Goal: Check status: Check status

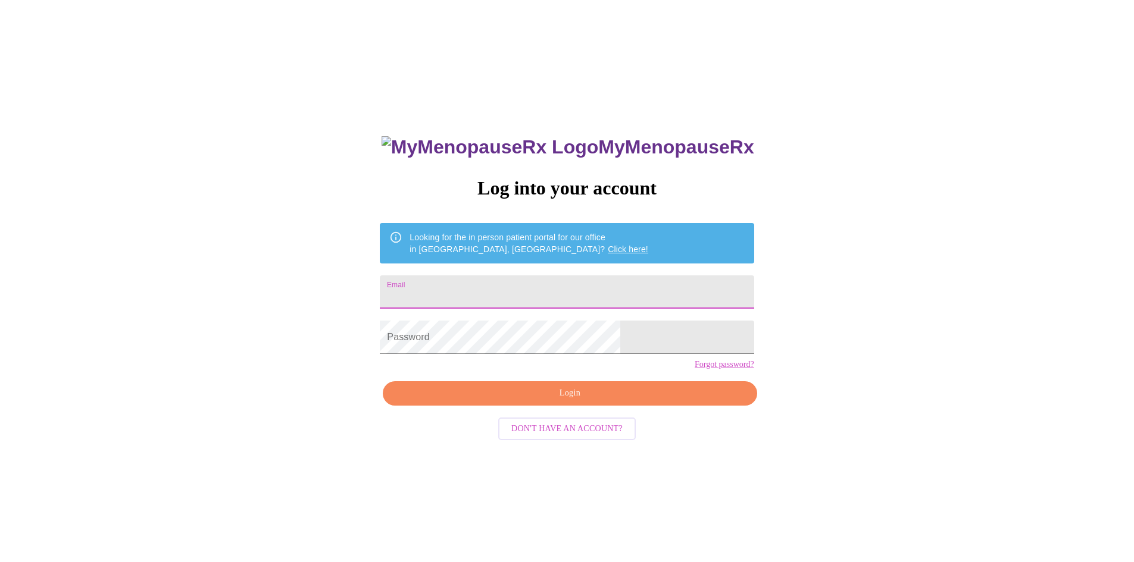
click at [509, 284] on input "Email" at bounding box center [567, 292] width 374 height 33
type input "[EMAIL_ADDRESS][DOMAIN_NAME]"
click at [569, 406] on button "Login" at bounding box center [570, 393] width 374 height 24
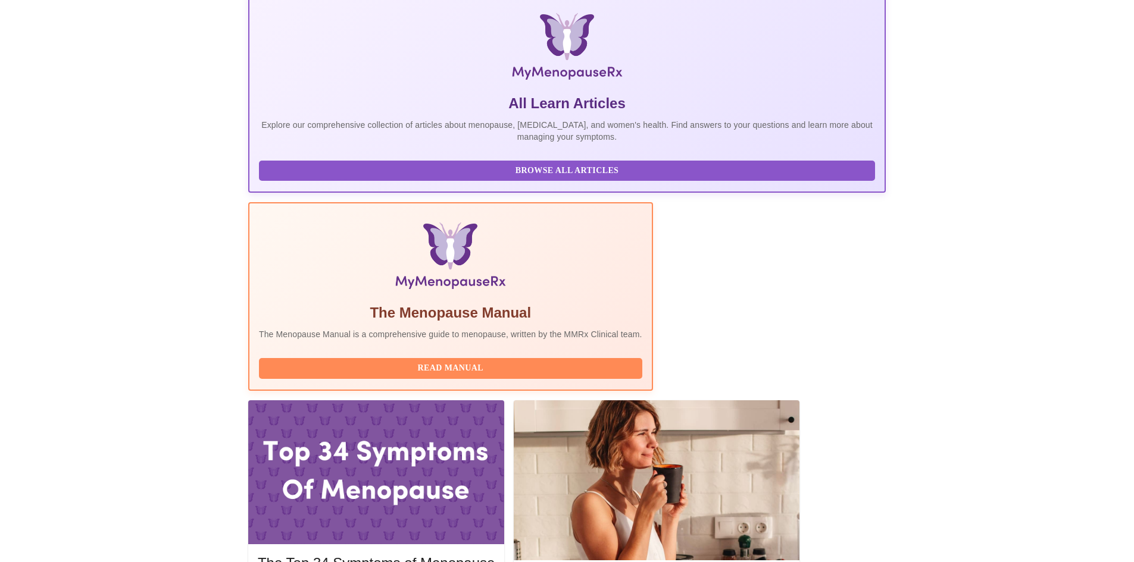
scroll to position [238, 0]
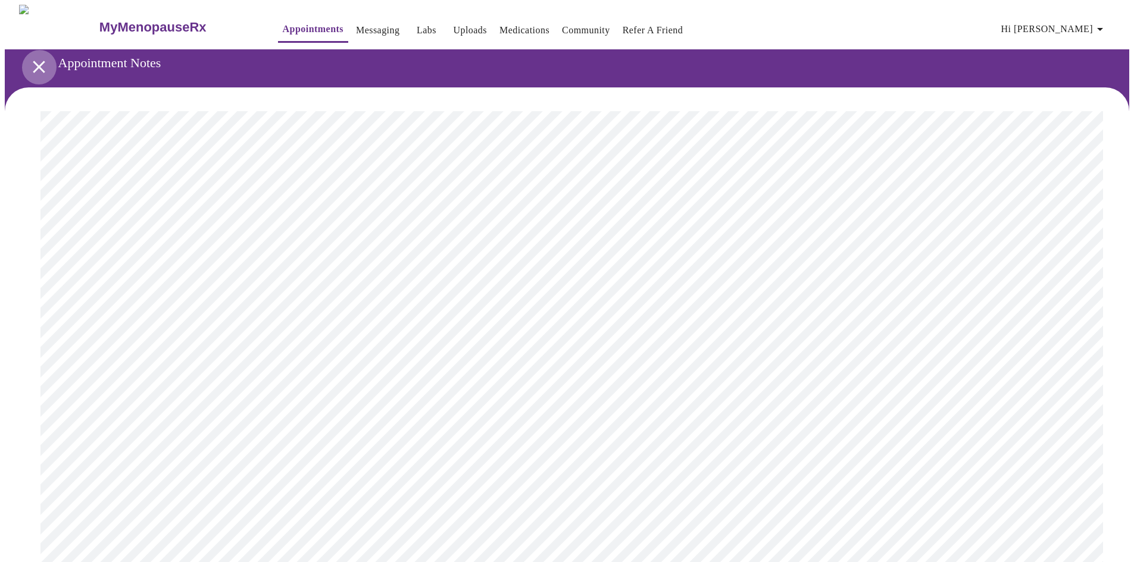
click at [43, 67] on icon "open drawer" at bounding box center [39, 67] width 21 height 21
